Goal: Task Accomplishment & Management: Use online tool/utility

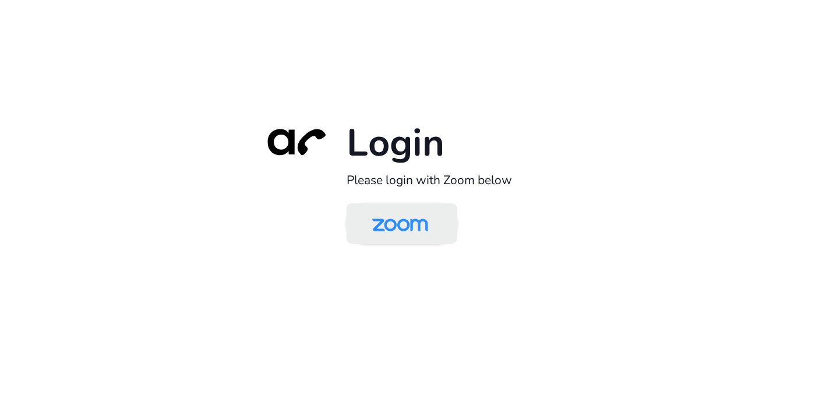
click at [422, 223] on img at bounding box center [400, 225] width 80 height 38
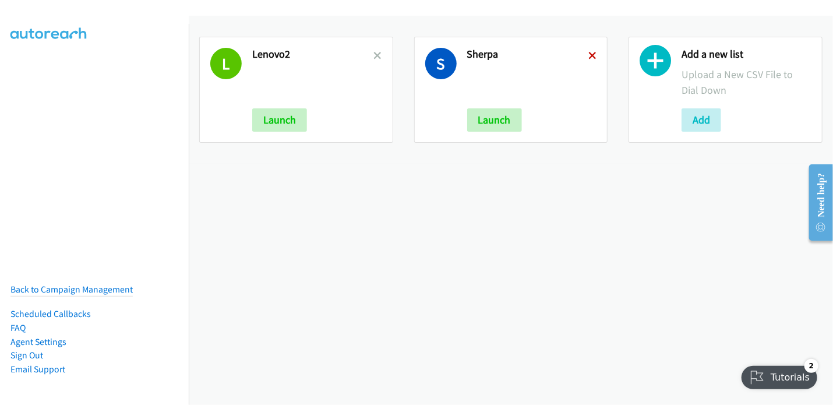
click at [588, 58] on icon at bounding box center [592, 56] width 8 height 8
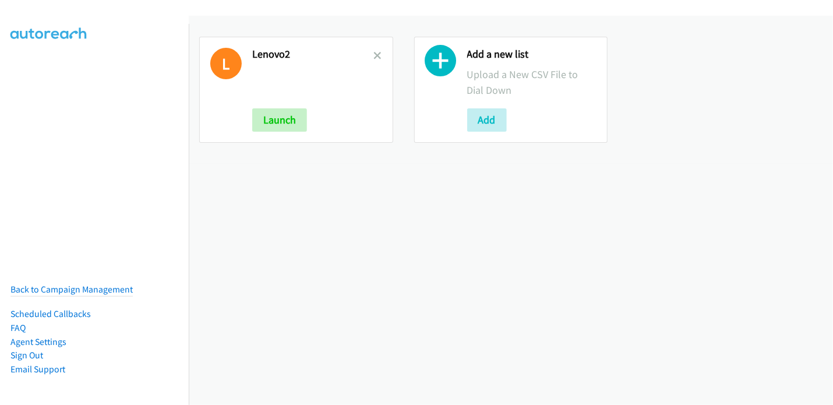
click at [374, 54] on icon at bounding box center [378, 56] width 8 height 8
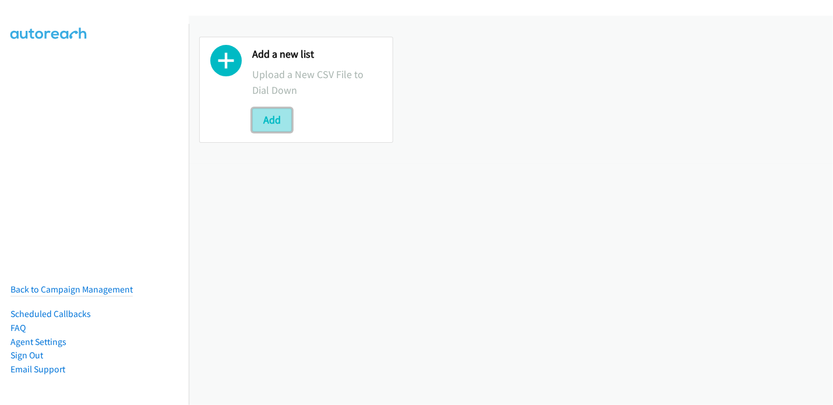
click at [258, 119] on button "Add" at bounding box center [272, 119] width 40 height 23
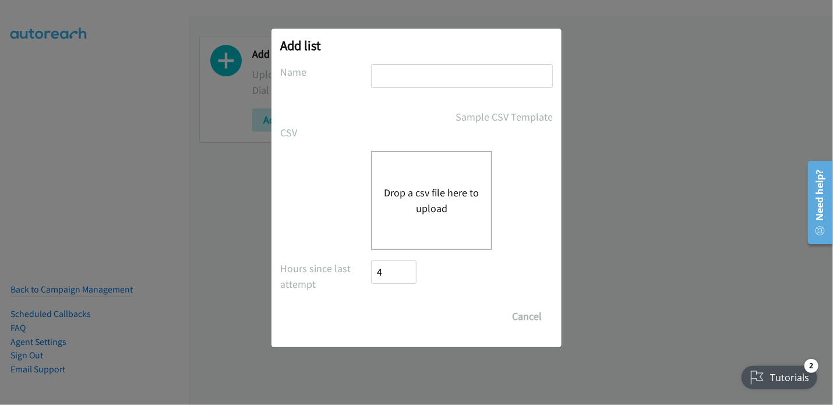
click at [438, 74] on input "text" at bounding box center [462, 76] width 182 height 24
type input "Sherpa"
click at [436, 206] on button "Drop a csv file here to upload" at bounding box center [432, 200] width 96 height 31
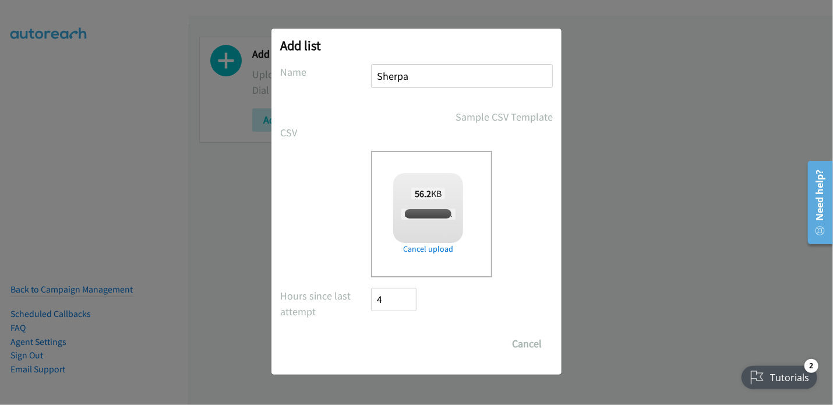
checkbox input "true"
click at [387, 344] on input "Save List" at bounding box center [401, 343] width 61 height 23
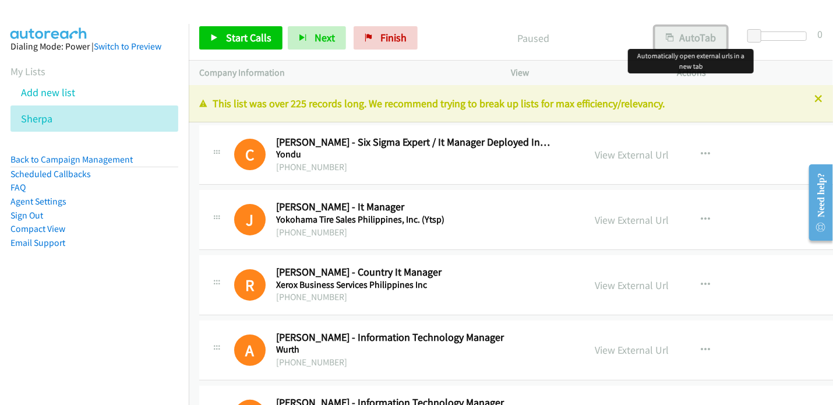
click at [696, 33] on button "AutoTab" at bounding box center [691, 37] width 72 height 23
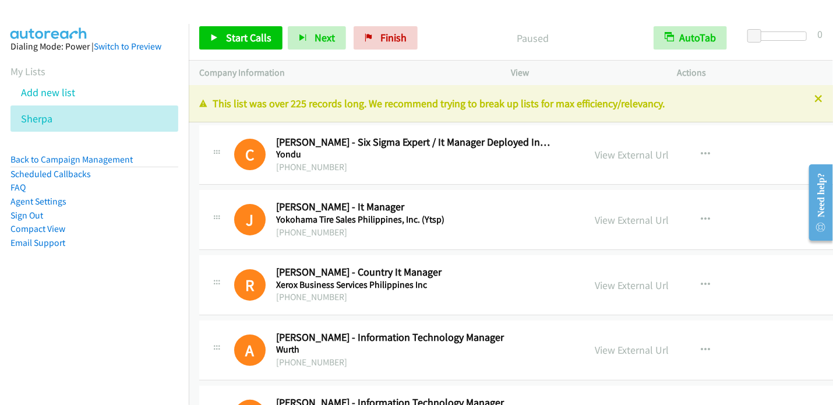
click at [466, 35] on p "Paused" at bounding box center [532, 38] width 199 height 16
click at [243, 41] on span "Start Calls" at bounding box center [248, 37] width 45 height 13
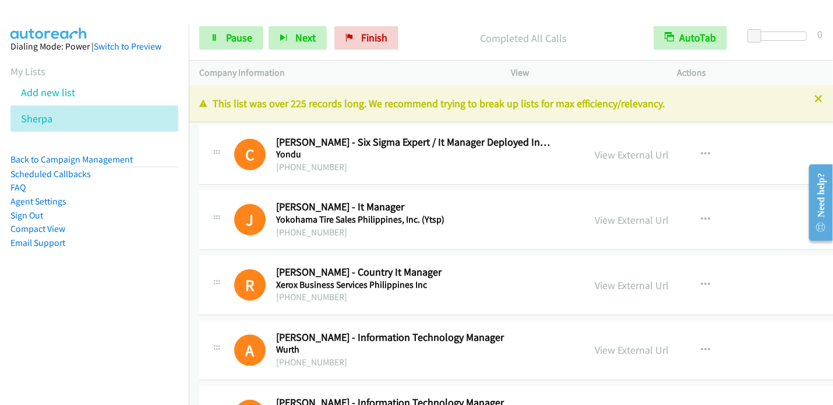
click at [610, 36] on p "Completed All Calls" at bounding box center [523, 38] width 218 height 16
click at [228, 40] on span "Pause" at bounding box center [239, 37] width 26 height 13
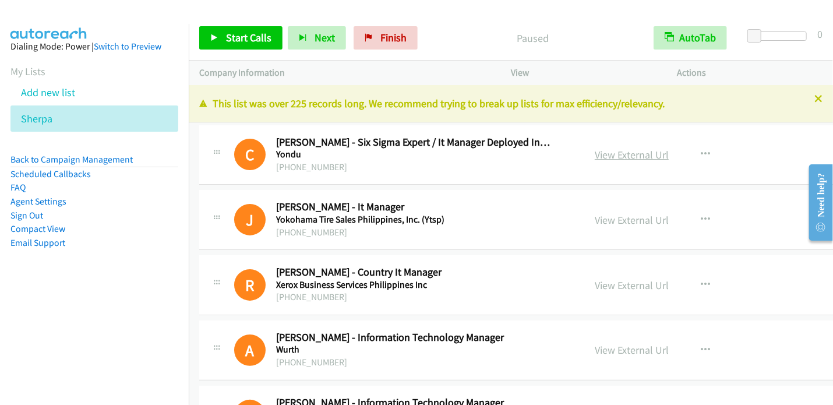
click at [595, 152] on link "View External Url" at bounding box center [632, 154] width 74 height 13
click at [243, 43] on span "Start Calls" at bounding box center [248, 37] width 45 height 13
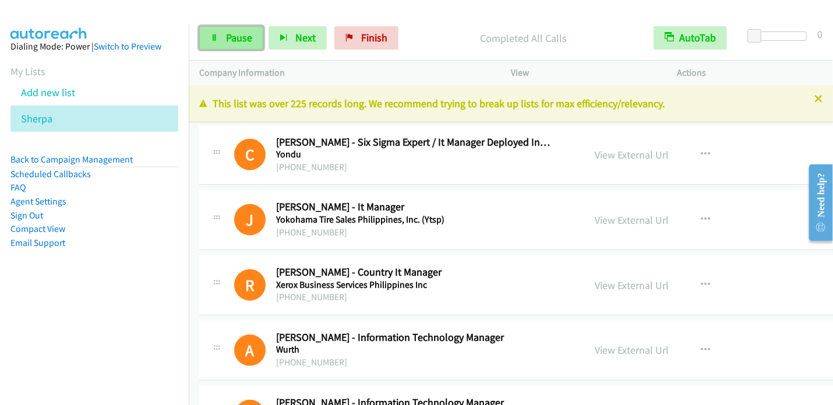
click at [235, 40] on span "Pause" at bounding box center [239, 37] width 26 height 13
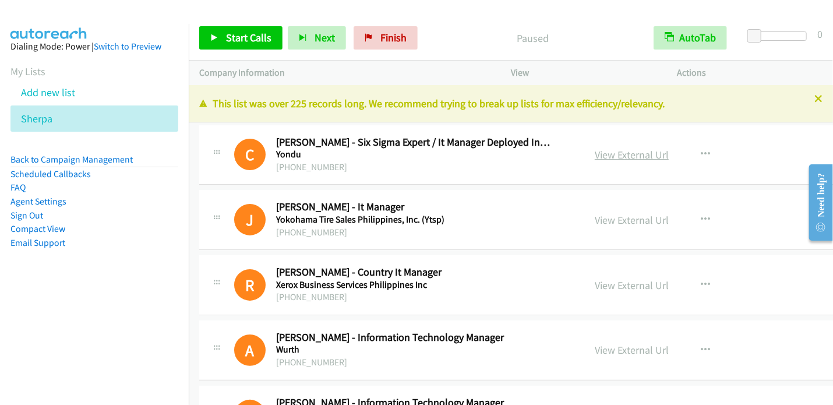
click at [595, 157] on link "View External Url" at bounding box center [632, 154] width 74 height 13
click at [595, 216] on link "View External Url" at bounding box center [632, 219] width 74 height 13
click at [595, 282] on link "View External Url" at bounding box center [632, 284] width 74 height 13
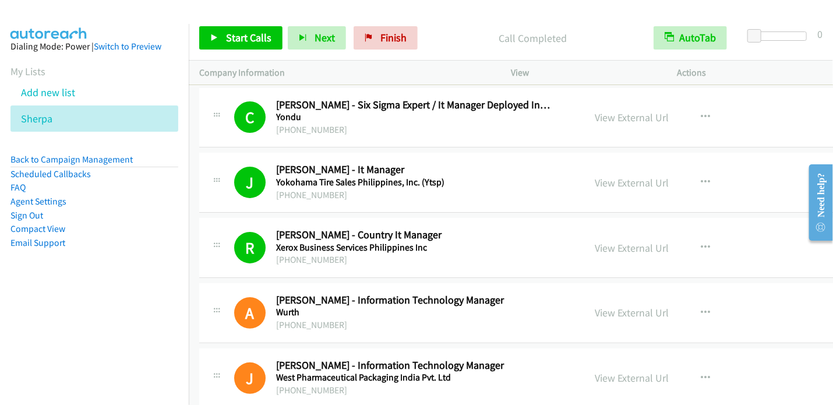
scroll to position [58, 0]
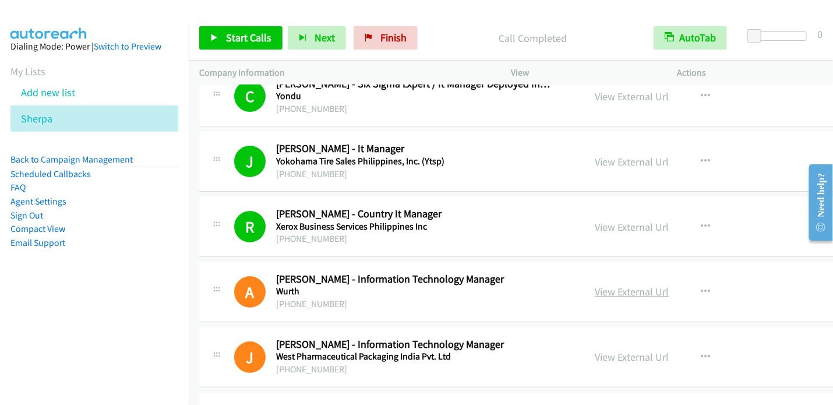
click at [595, 295] on link "View External Url" at bounding box center [632, 291] width 74 height 13
click at [252, 40] on span "Start Calls" at bounding box center [248, 37] width 45 height 13
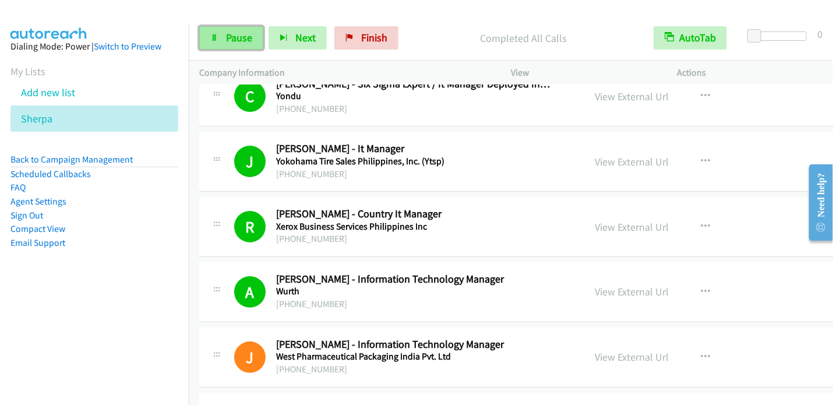
click at [222, 35] on link "Pause" at bounding box center [231, 37] width 64 height 23
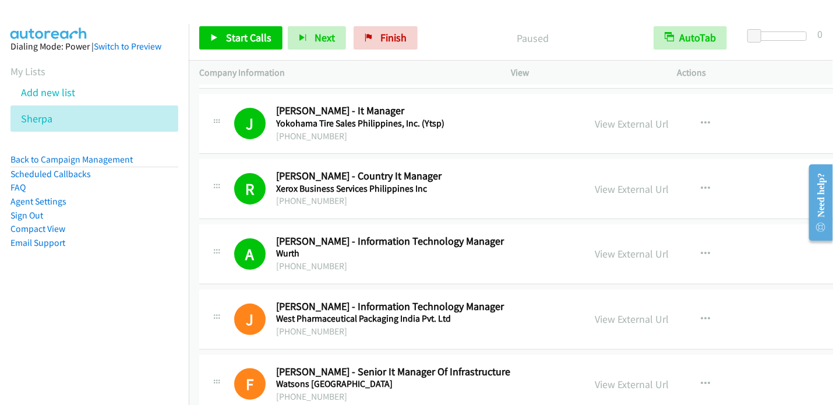
scroll to position [116, 0]
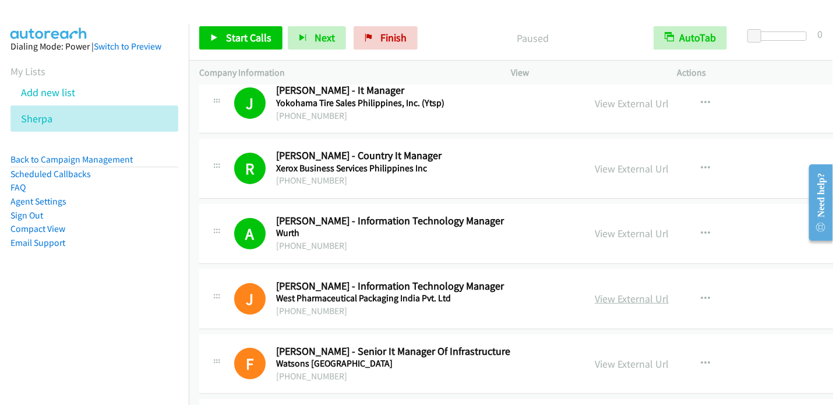
click at [595, 297] on link "View External Url" at bounding box center [632, 298] width 74 height 13
click at [595, 365] on link "View External Url" at bounding box center [632, 363] width 74 height 13
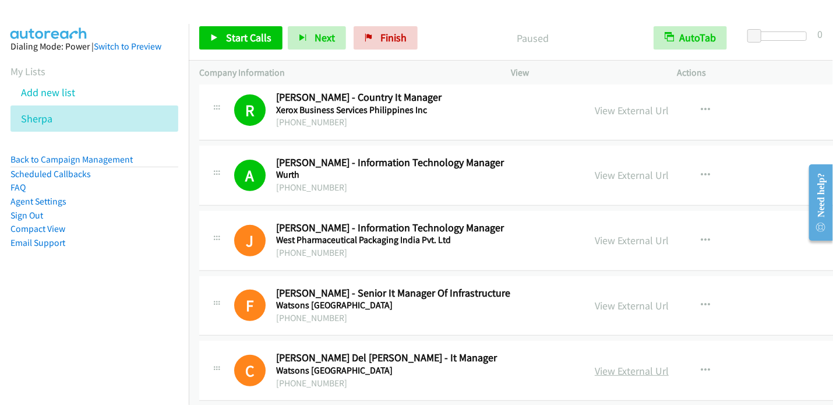
click at [595, 366] on link "View External Url" at bounding box center [632, 370] width 74 height 13
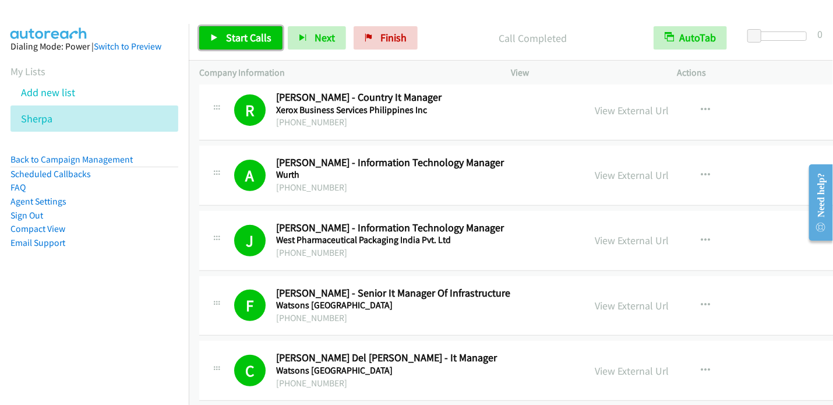
click at [228, 32] on span "Start Calls" at bounding box center [248, 37] width 45 height 13
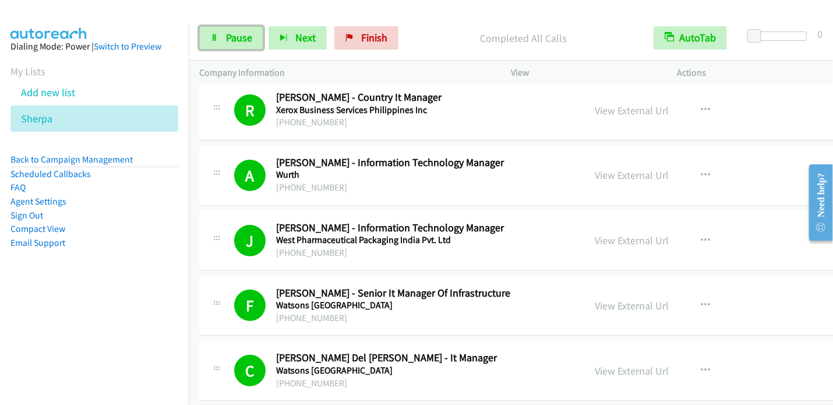
click at [228, 32] on span "Pause" at bounding box center [239, 37] width 26 height 13
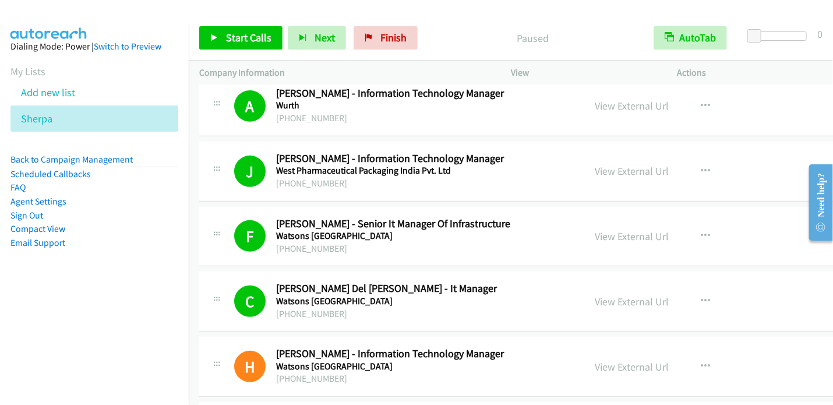
scroll to position [349, 0]
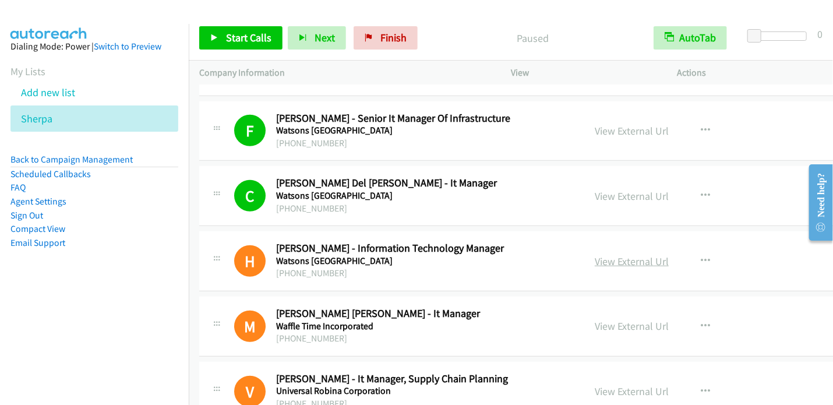
click at [595, 263] on link "View External Url" at bounding box center [632, 261] width 74 height 13
click at [595, 326] on link "View External Url" at bounding box center [632, 325] width 74 height 13
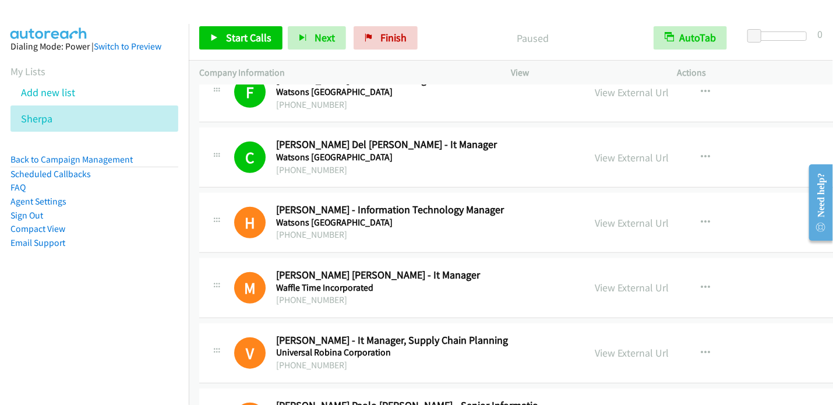
scroll to position [408, 0]
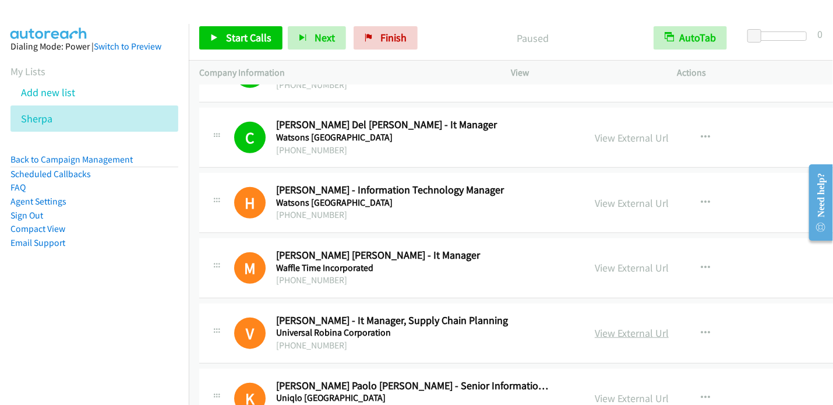
click at [599, 334] on link "View External Url" at bounding box center [632, 332] width 74 height 13
